Goal: Navigation & Orientation: Find specific page/section

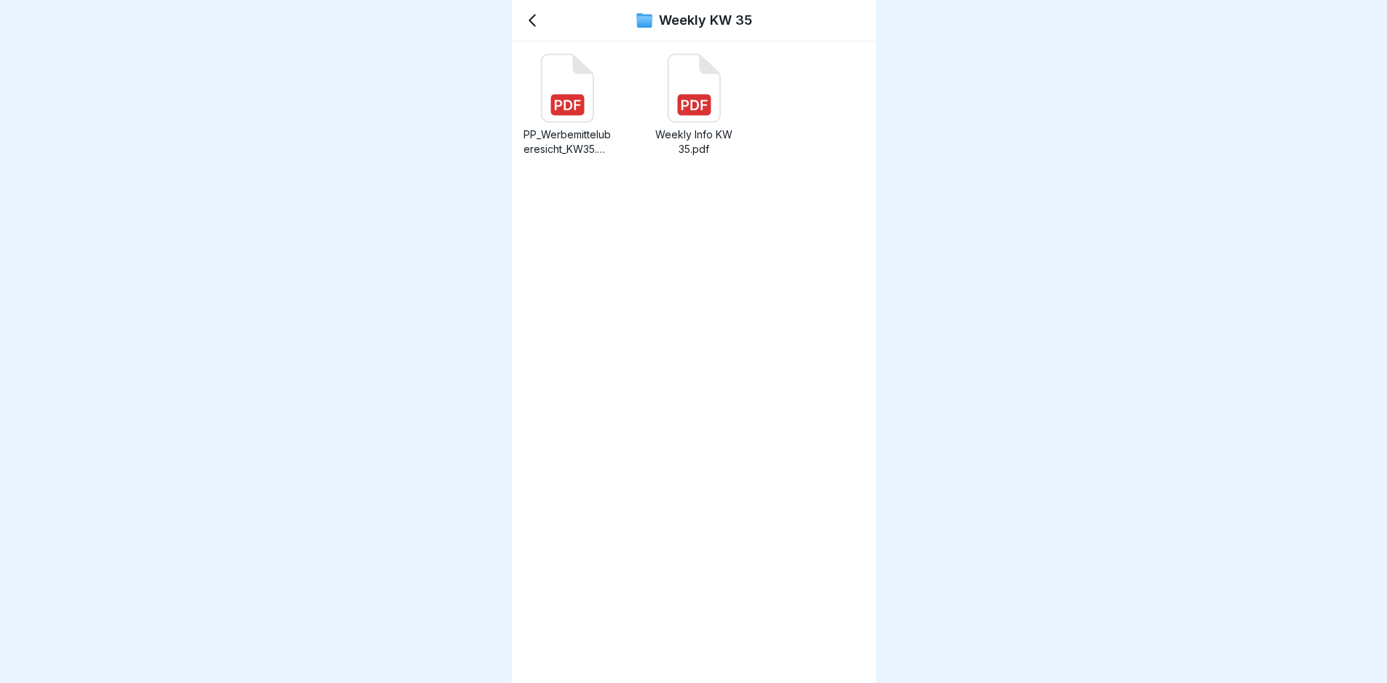
click at [574, 87] on icon at bounding box center [567, 89] width 52 height 68
click at [544, 20] on div "Weekly KW 35" at bounding box center [694, 20] width 364 height 41
click at [534, 20] on icon at bounding box center [531, 20] width 17 height 17
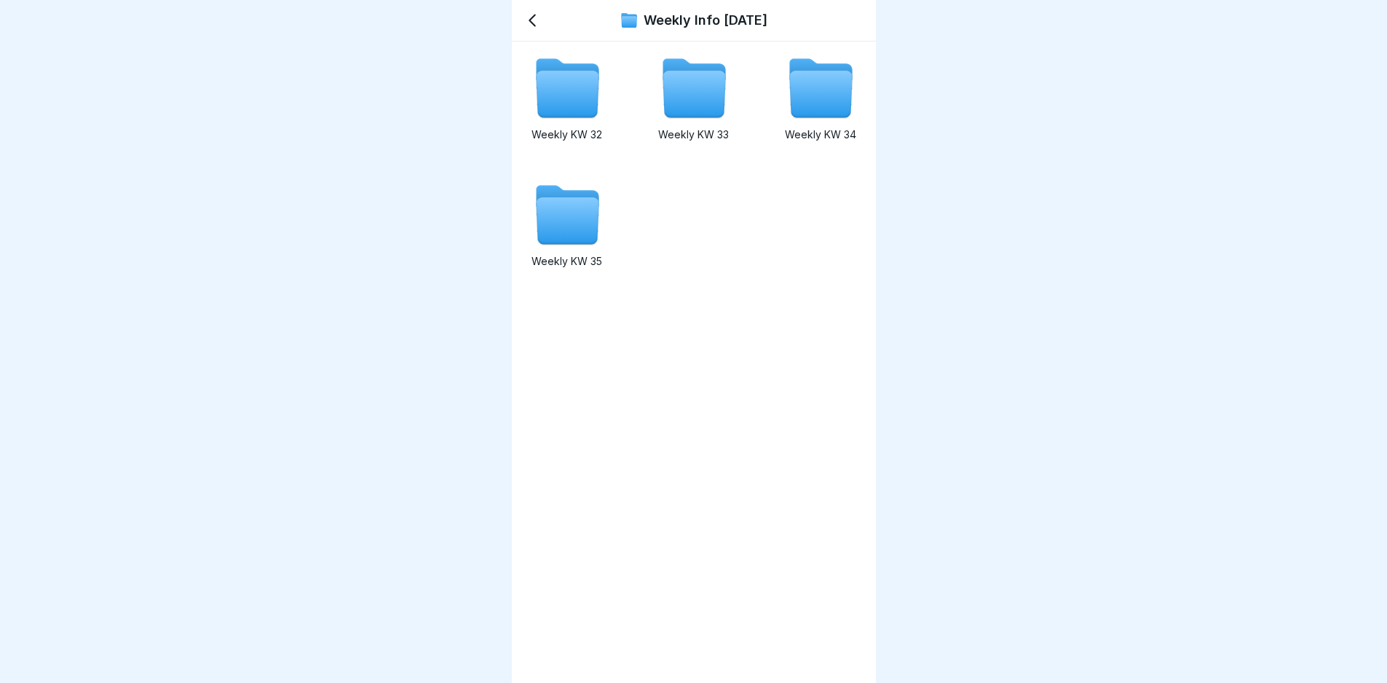
click at [589, 211] on icon at bounding box center [567, 221] width 63 height 47
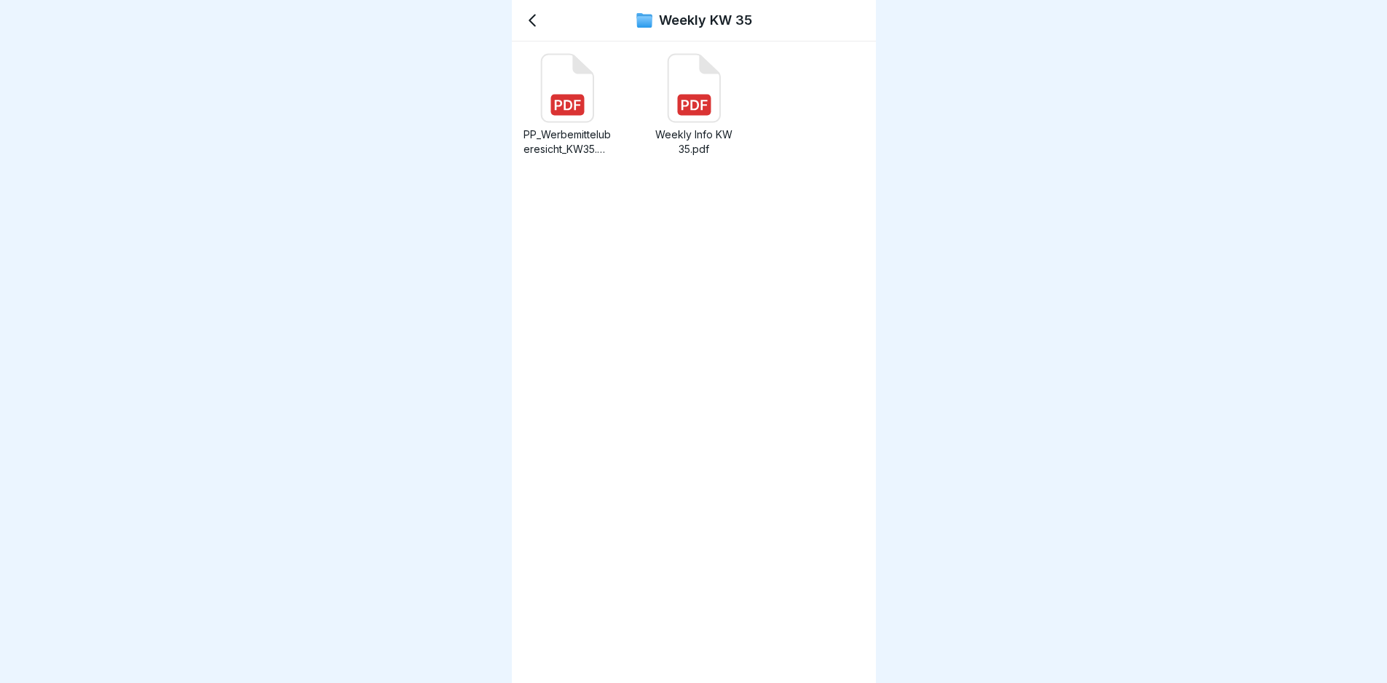
click at [534, 22] on icon at bounding box center [531, 20] width 17 height 17
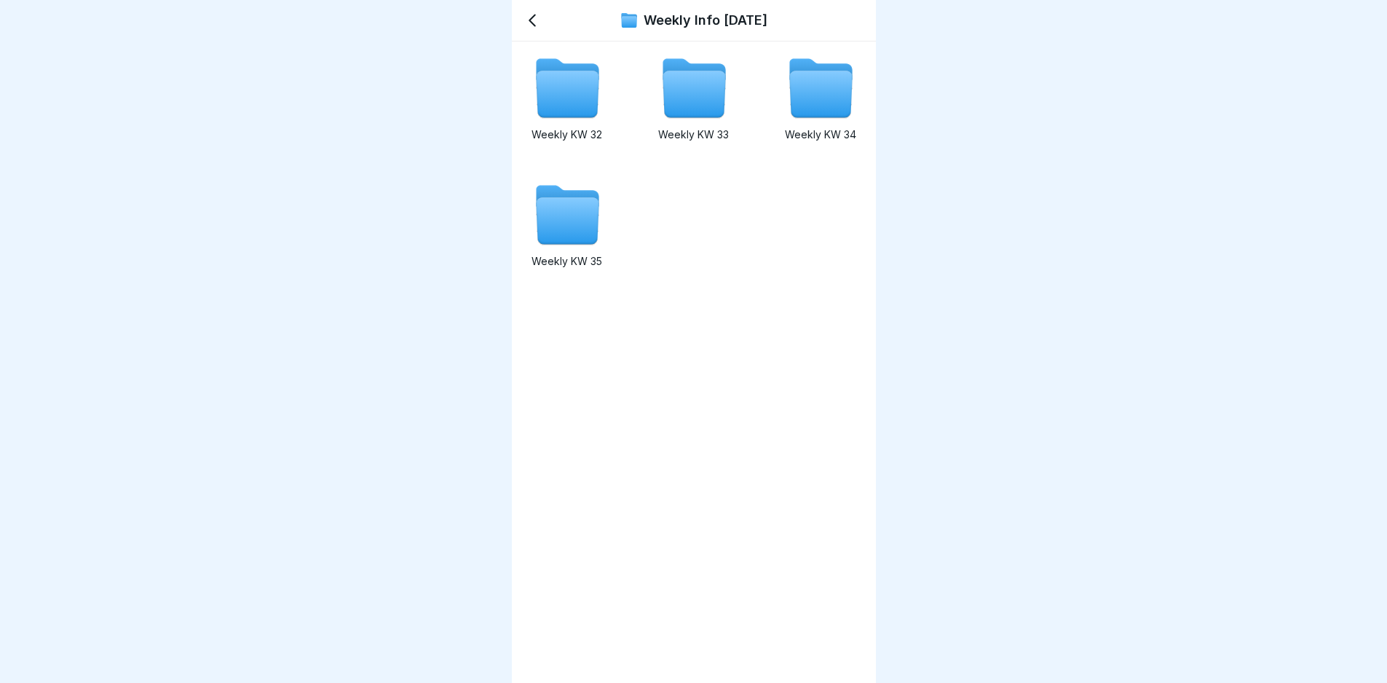
click at [534, 23] on icon at bounding box center [531, 20] width 17 height 17
click at [557, 92] on icon at bounding box center [567, 94] width 63 height 47
click at [534, 21] on icon at bounding box center [531, 20] width 17 height 17
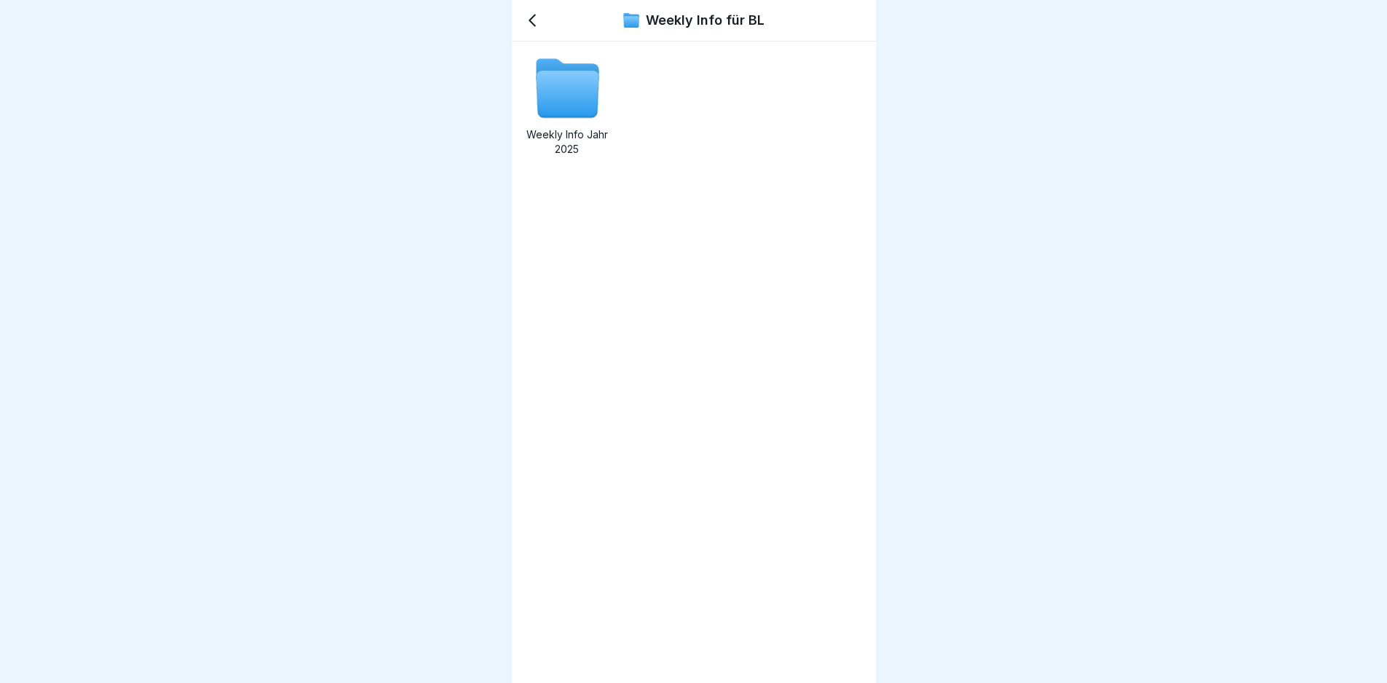
click at [534, 21] on icon at bounding box center [531, 20] width 17 height 17
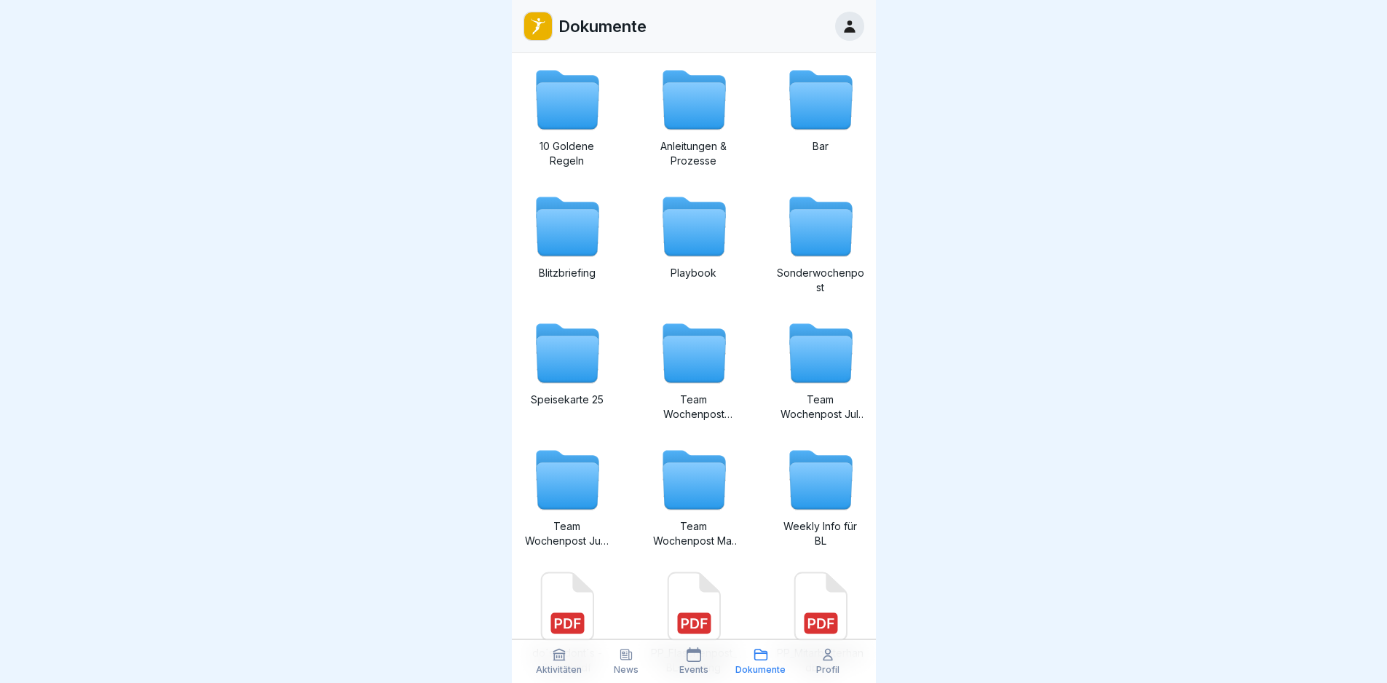
click at [712, 102] on icon at bounding box center [693, 106] width 63 height 47
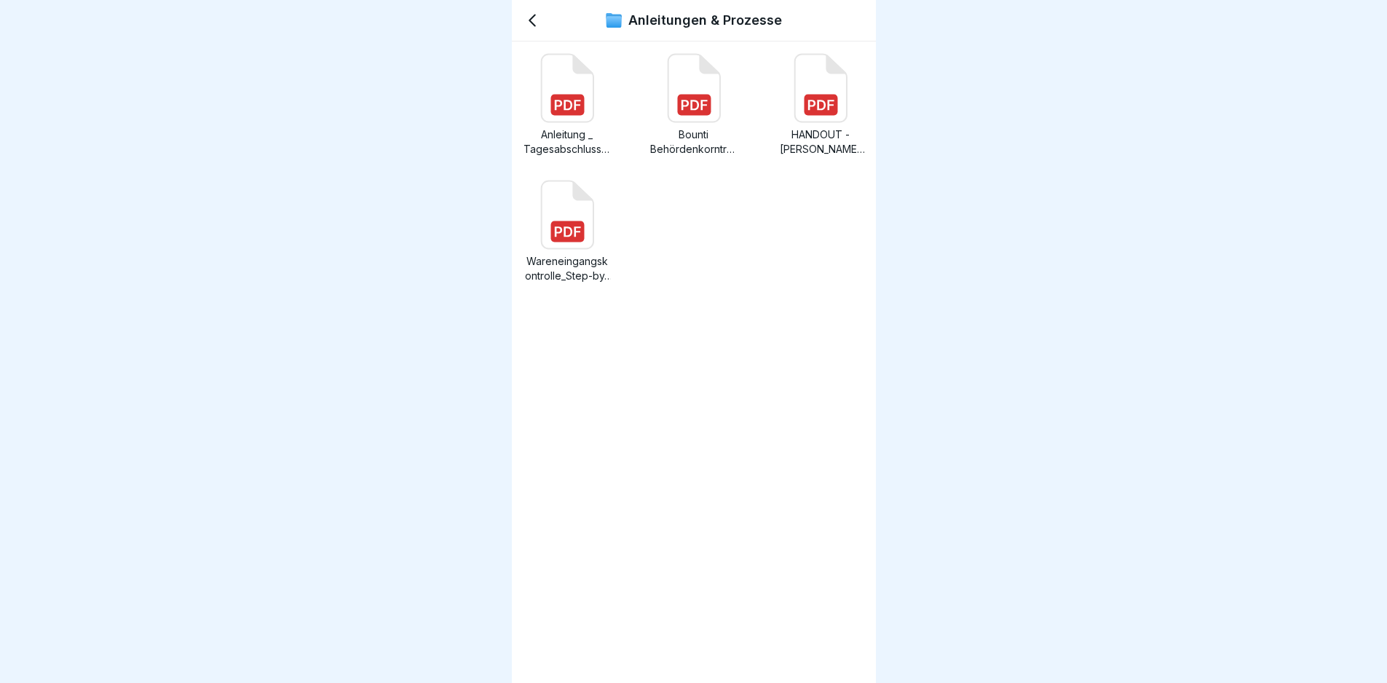
click at [536, 20] on icon at bounding box center [531, 20] width 17 height 17
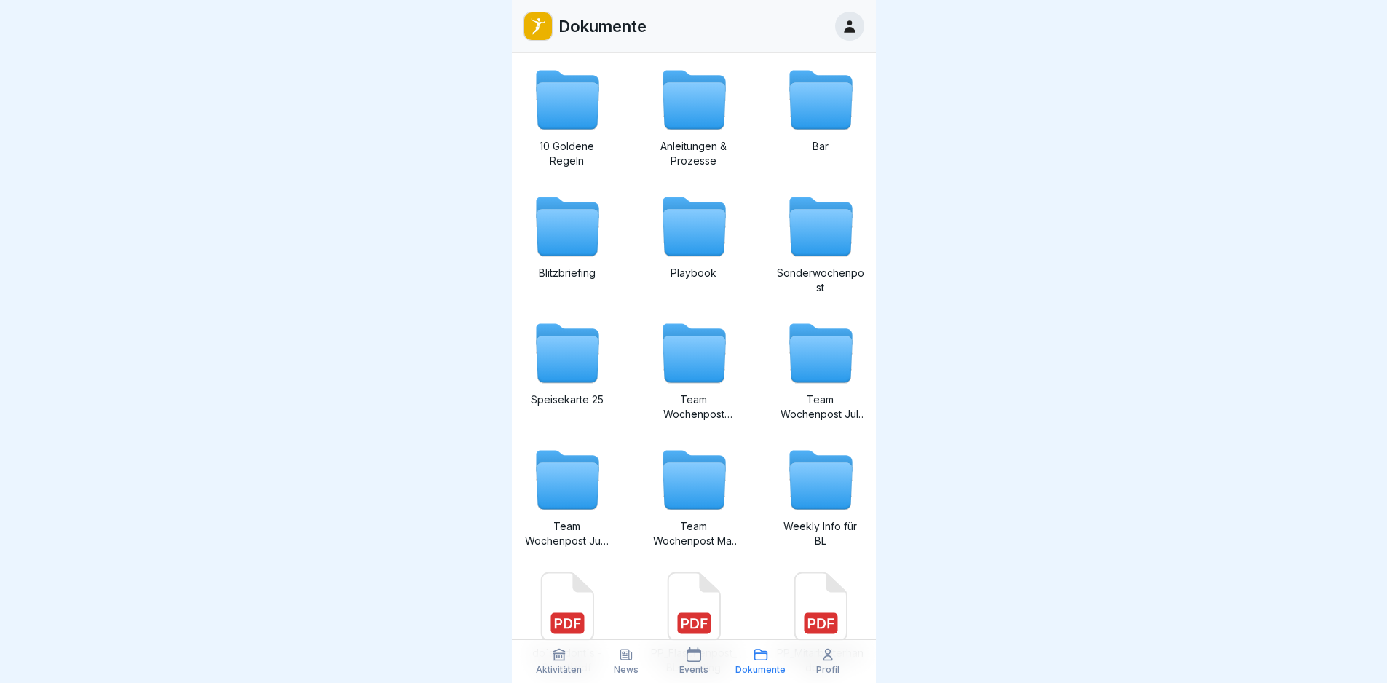
click at [672, 103] on icon at bounding box center [693, 106] width 63 height 47
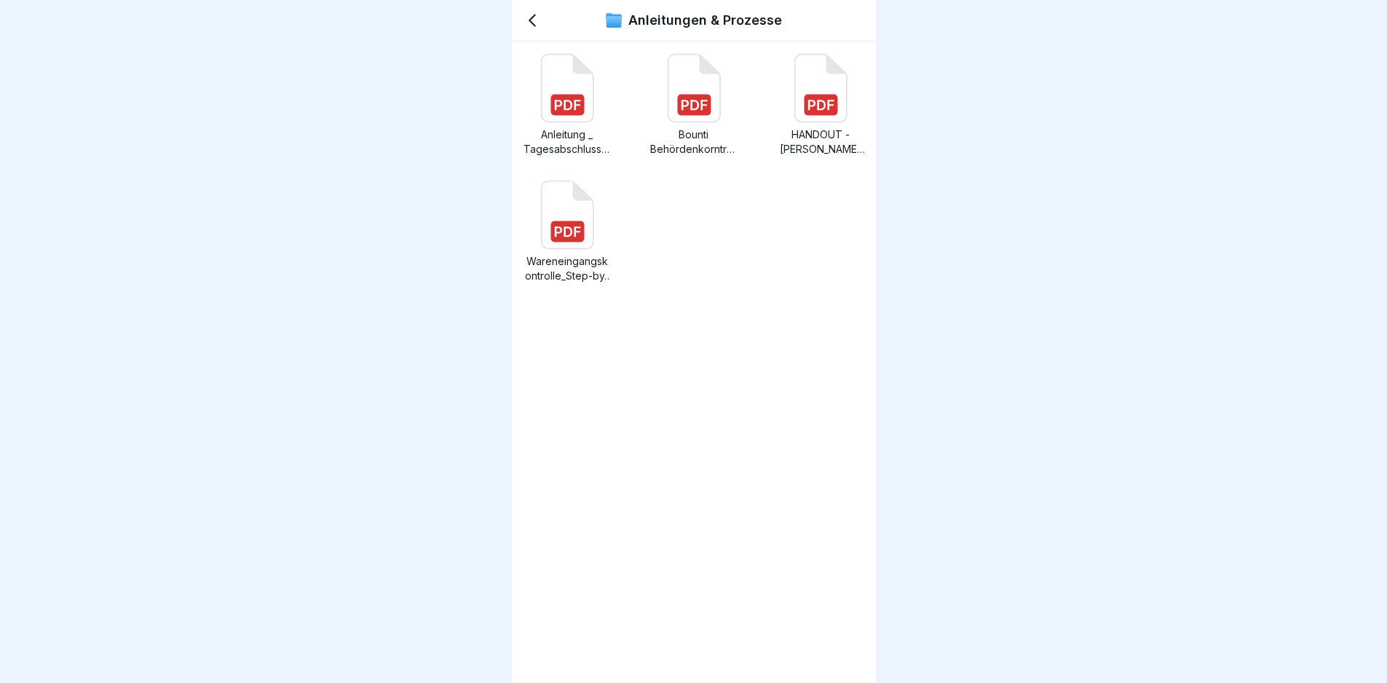
click at [564, 96] on rect at bounding box center [566, 105] width 33 height 21
click at [566, 205] on icon at bounding box center [567, 215] width 52 height 68
